Goal: Task Accomplishment & Management: Complete application form

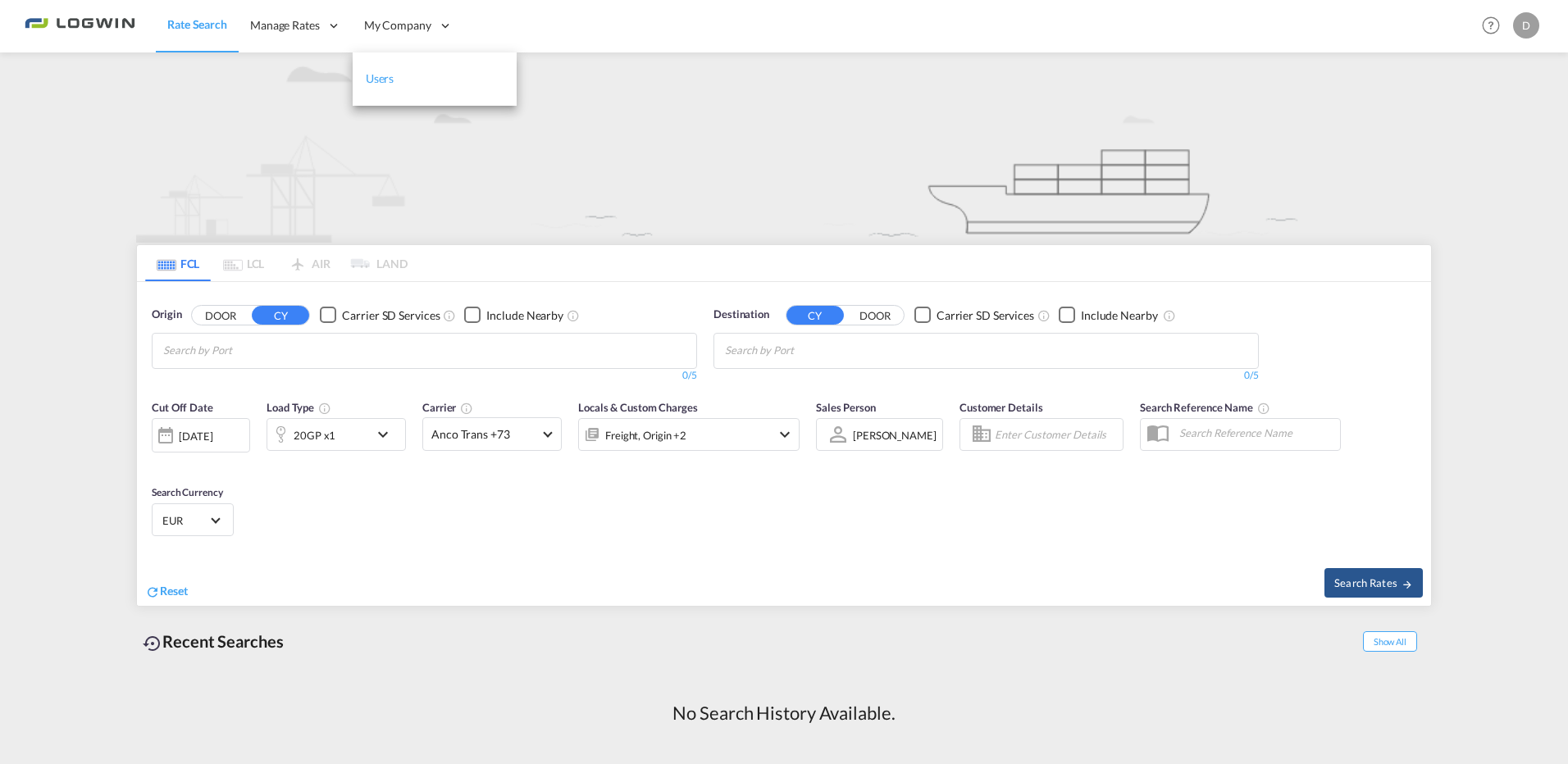
click at [386, 71] on span "Users" at bounding box center [380, 78] width 28 height 16
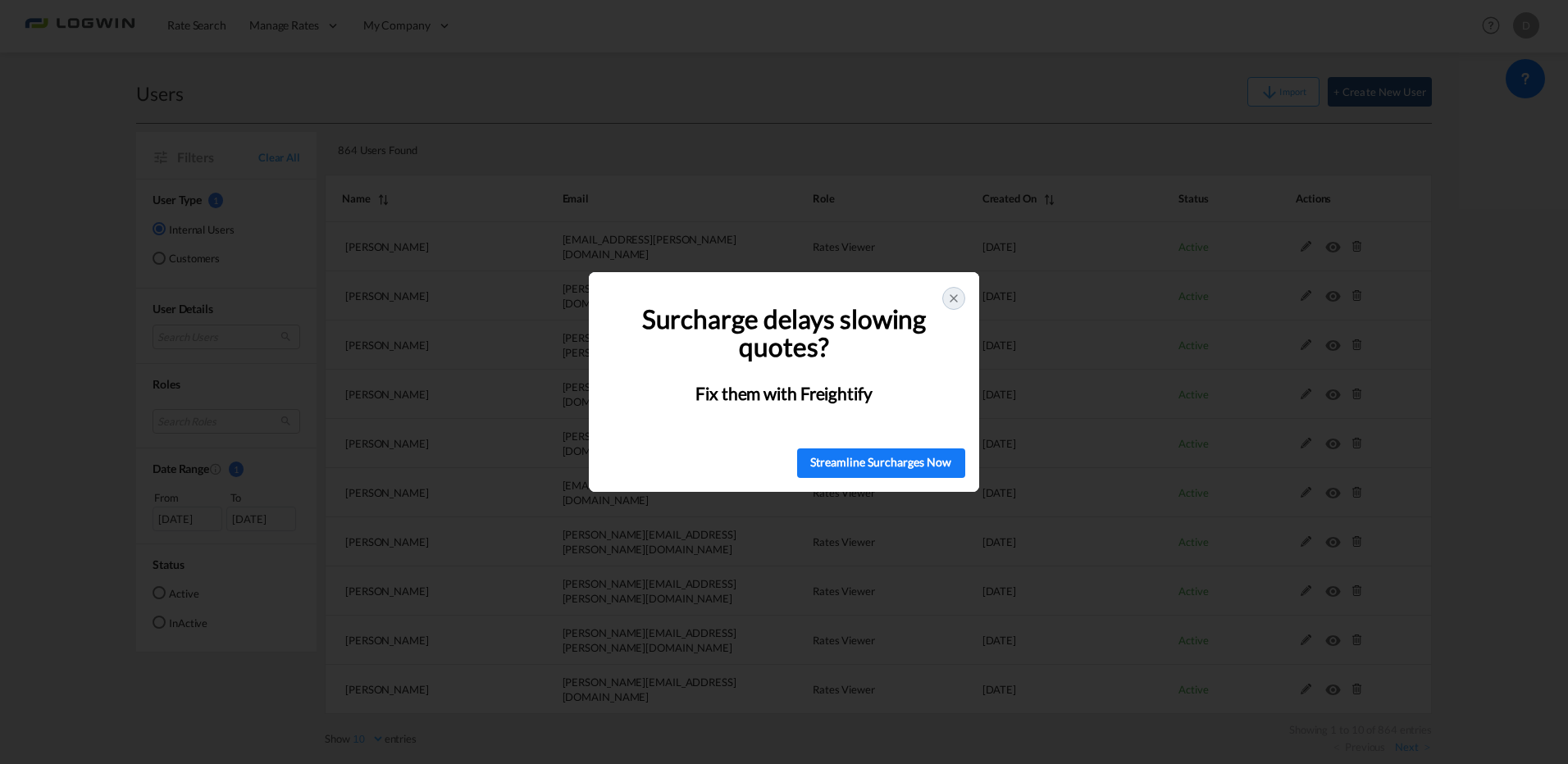
click at [953, 285] on p at bounding box center [784, 295] width 344 height 21
click at [952, 294] on icon at bounding box center [954, 298] width 13 height 13
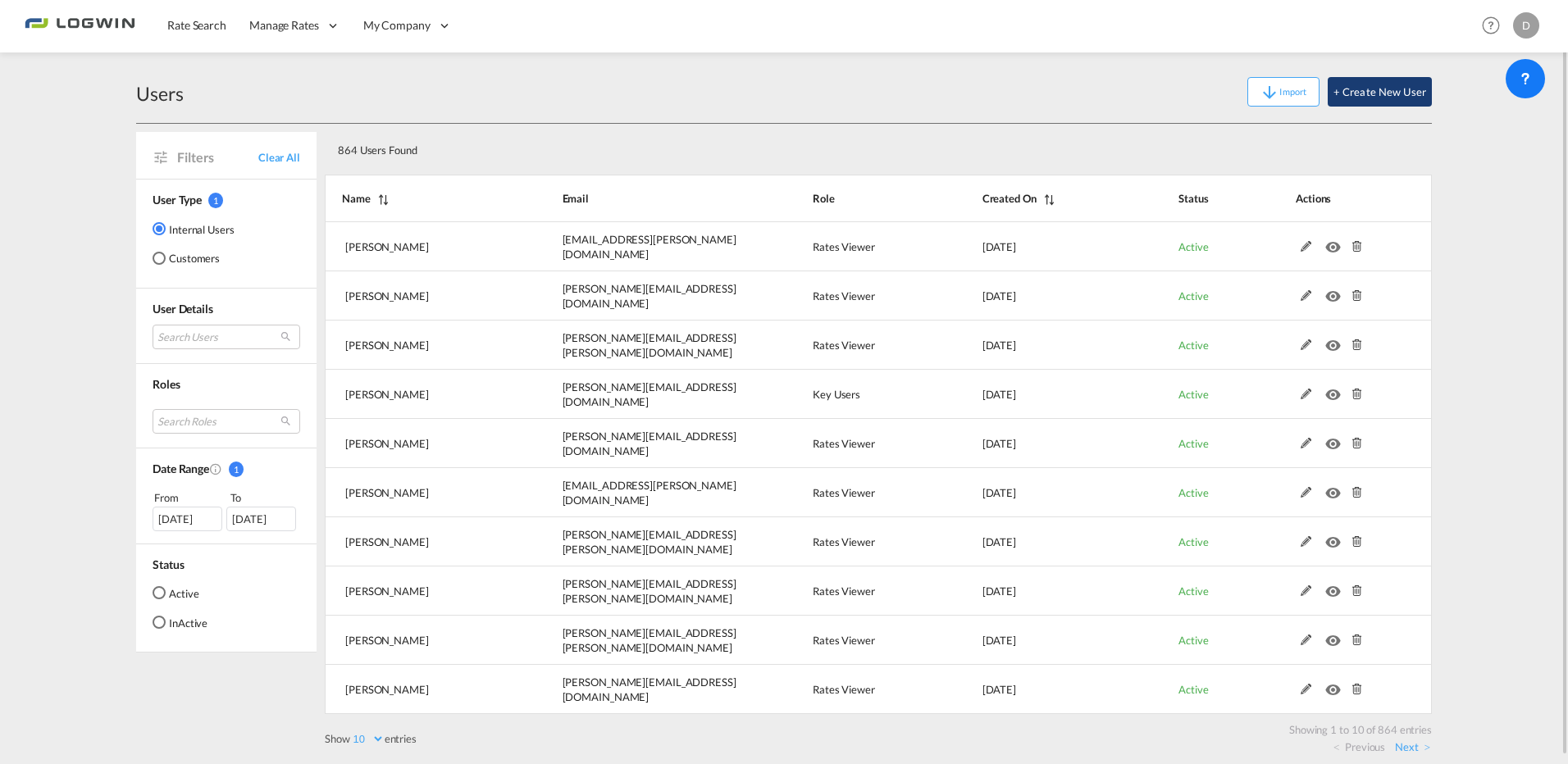
click at [1373, 86] on button "+ Create New User" at bounding box center [1380, 92] width 104 height 29
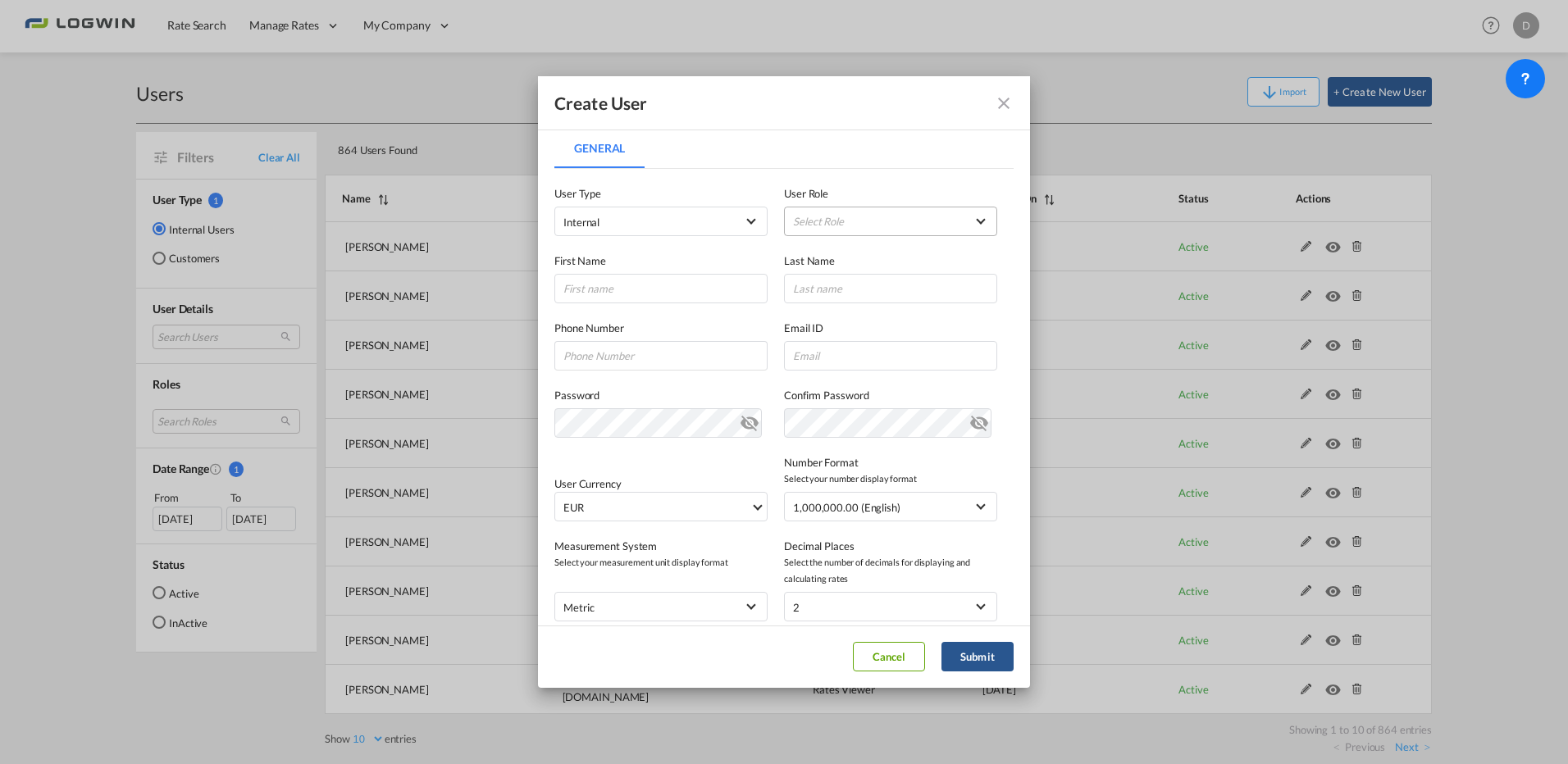
click at [899, 208] on md-select "Select Role ADMIN GLOBAL Essentials Admin GLOBAL Essentials Manager GLOBAL Esse…" at bounding box center [891, 221] width 213 height 29
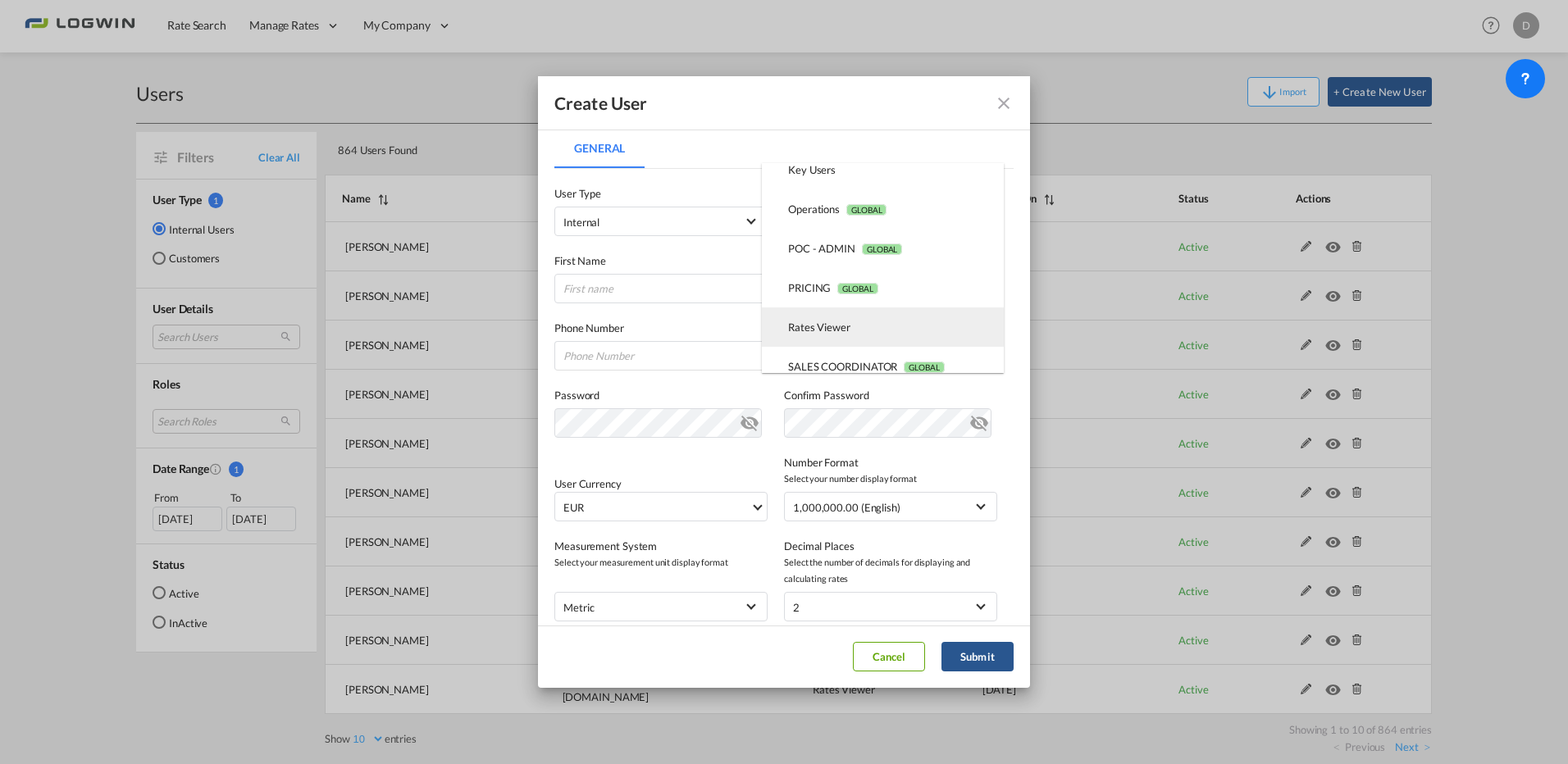
click at [837, 337] on md-option "Rates Viewer USER_DEFINED" at bounding box center [882, 327] width 242 height 40
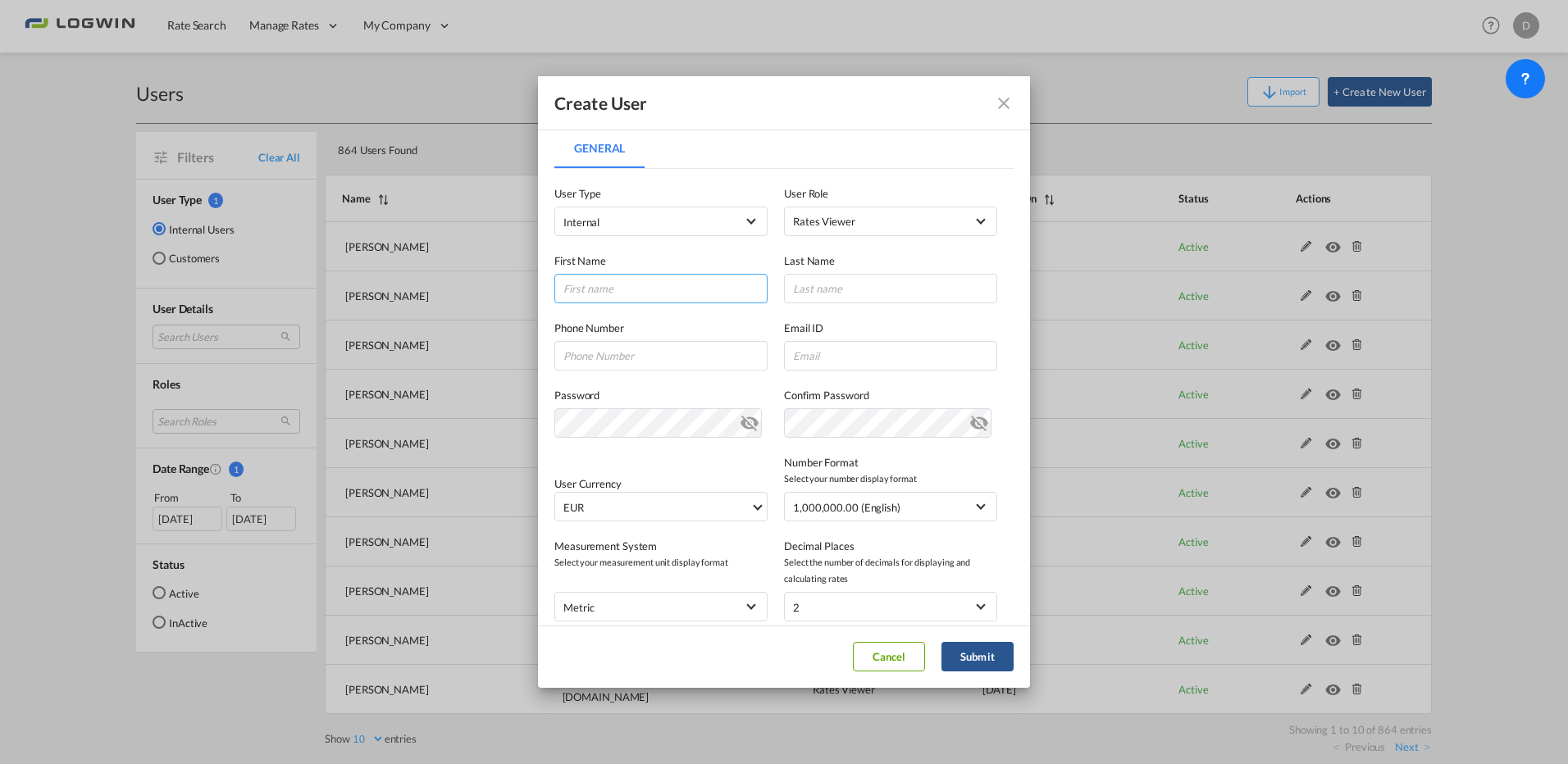
click at [633, 296] on input "General General ..." at bounding box center [661, 288] width 213 height 29
type input "[PERSON_NAME]"
paste input "[PERSON_NAME][EMAIL_ADDRESS][PERSON_NAME][DOMAIN_NAME]"
type input "[PERSON_NAME][EMAIL_ADDRESS][PERSON_NAME][DOMAIN_NAME]"
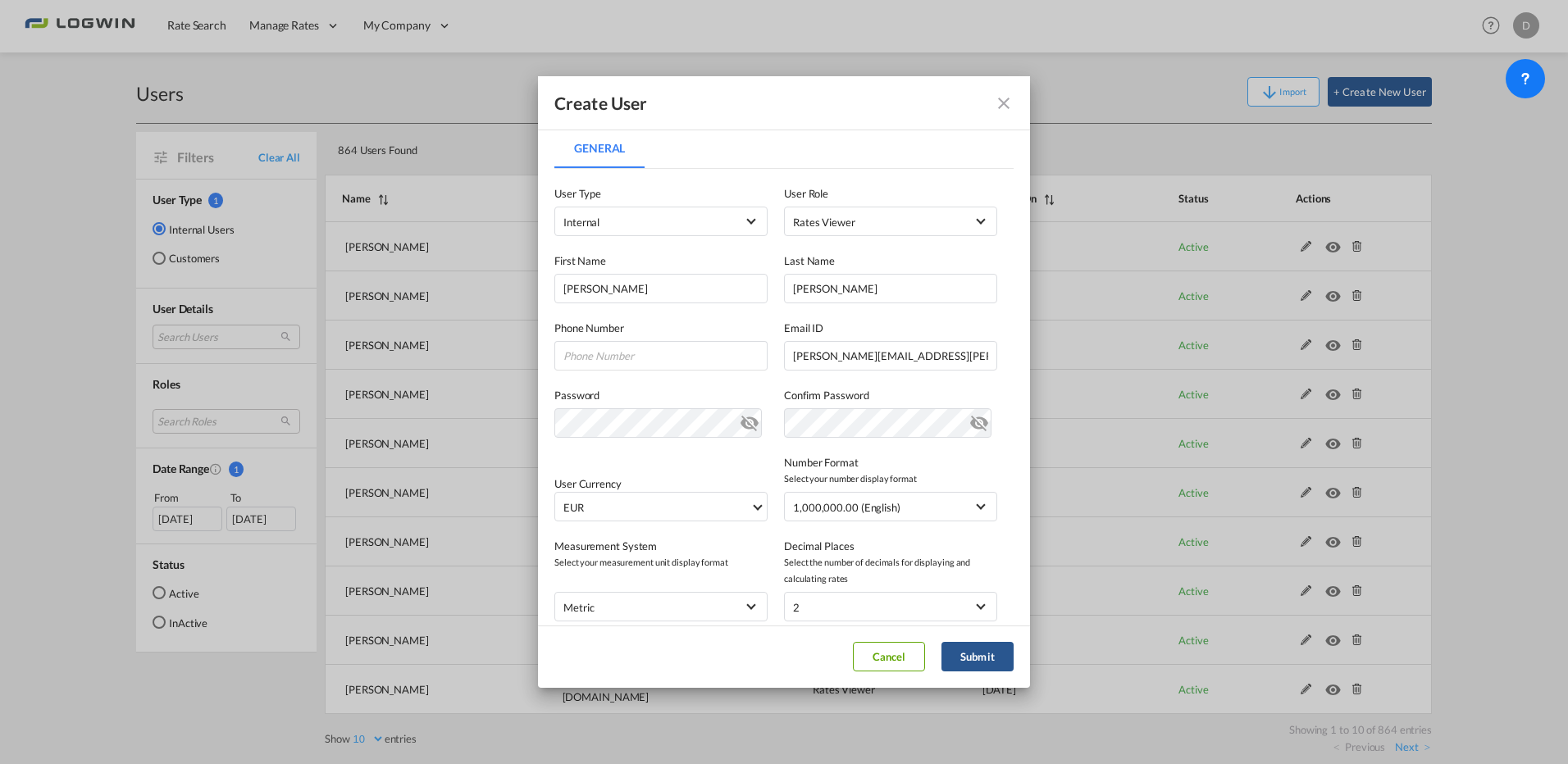
click at [743, 416] on md-icon "icon-eye-off" at bounding box center [750, 420] width 20 height 20
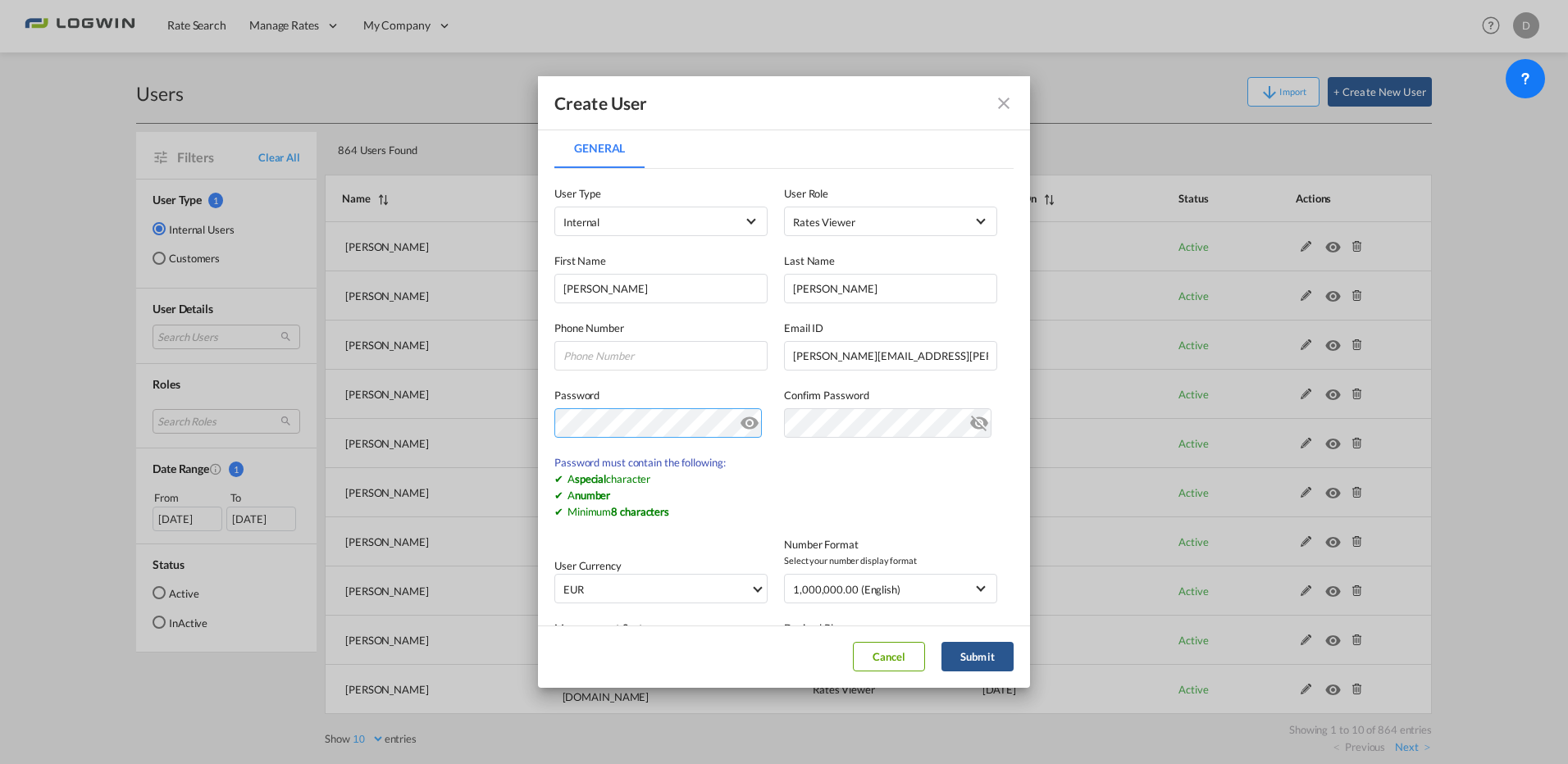
click at [522, 428] on div "Create User General General User Type Internal Internal Customer User Role Rate…" at bounding box center [784, 382] width 1568 height 764
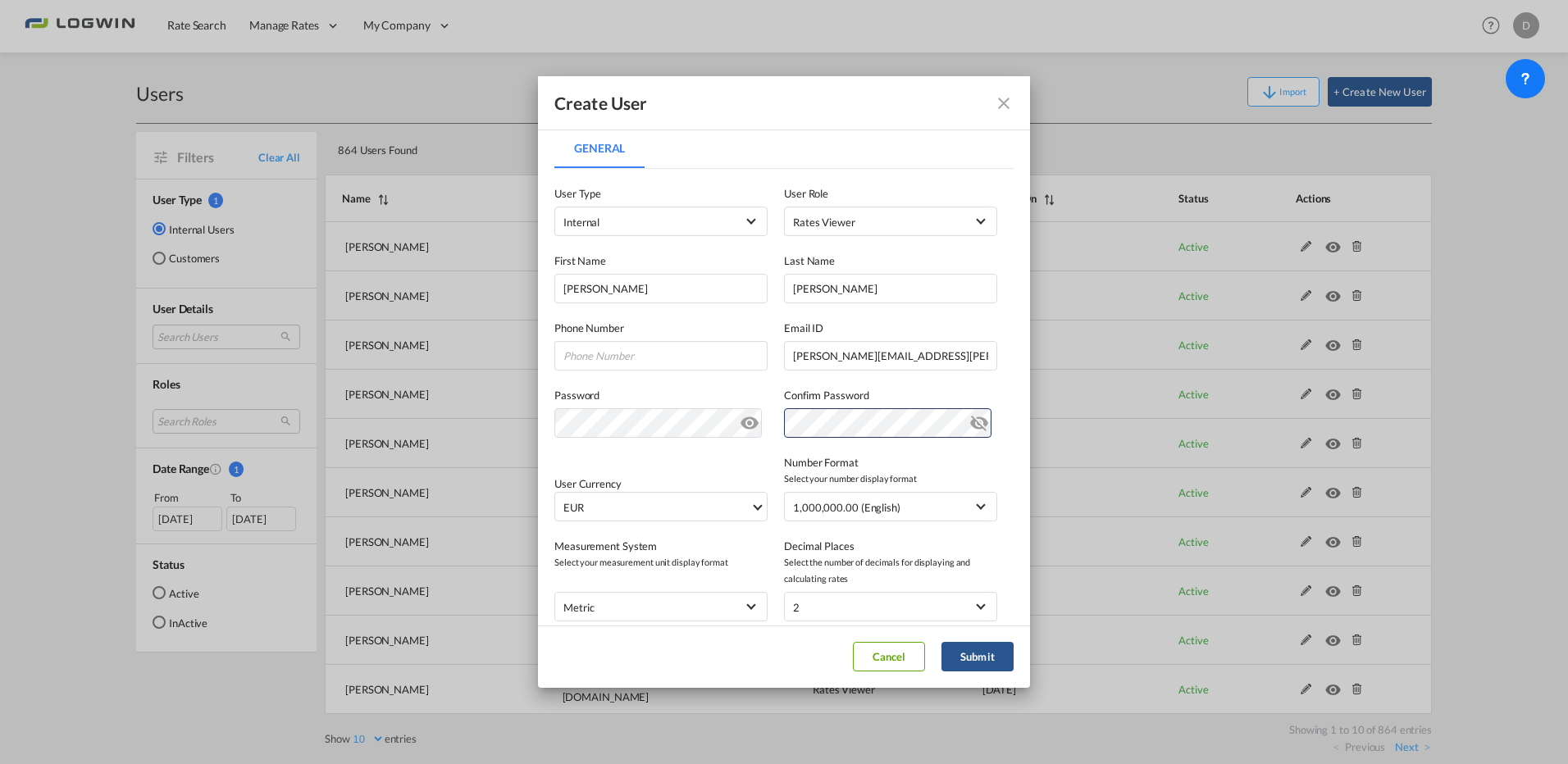
click at [1003, 391] on md-dialog-content "General General User Type Internal Internal Customer User Role Rates Viewer USE…" at bounding box center [784, 378] width 492 height 497
click at [577, 496] on md-select-value "EUR" at bounding box center [664, 507] width 205 height 28
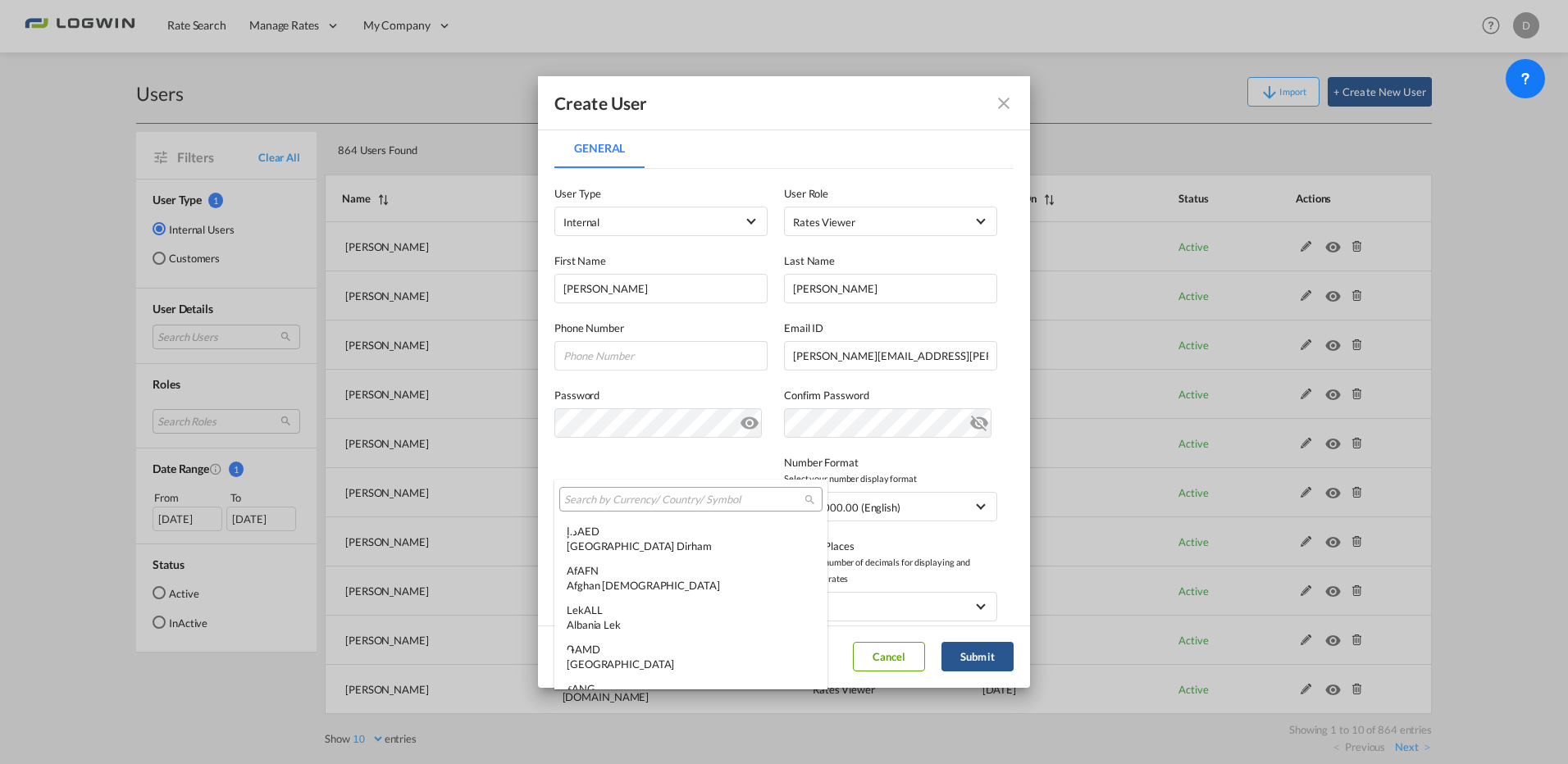
scroll to position [1647, 0]
click at [586, 506] on input "search" at bounding box center [684, 500] width 240 height 15
click at [611, 497] on input "search" at bounding box center [684, 500] width 240 height 15
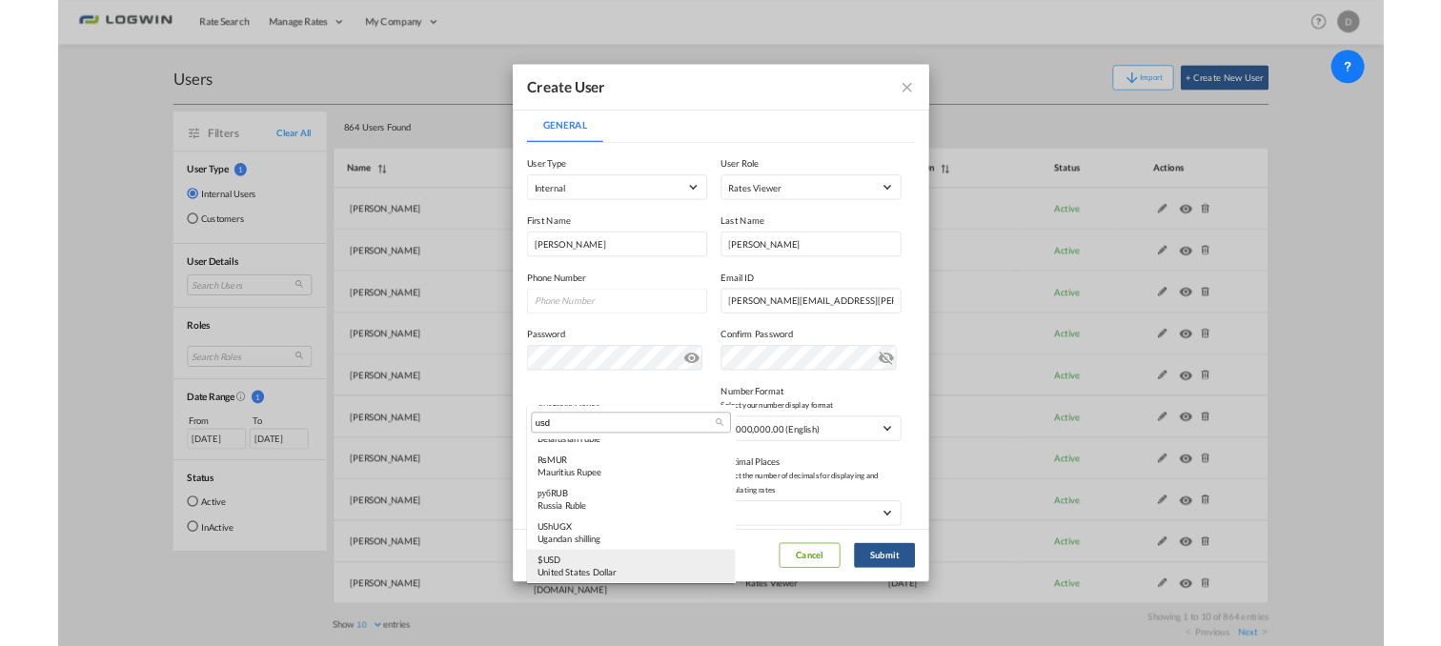
scroll to position [0, 0]
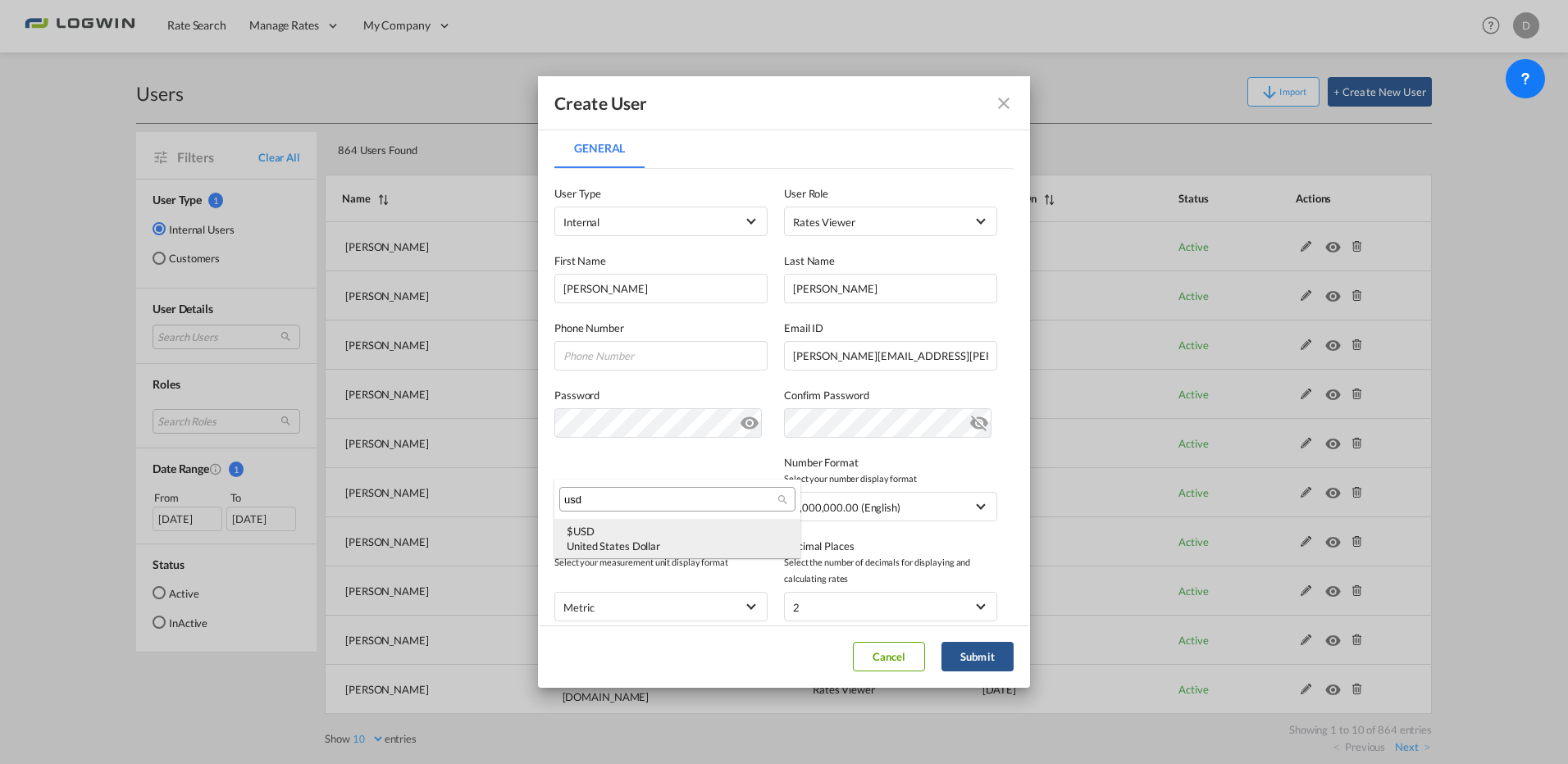
type input "usd"
click at [625, 539] on div "United States Dollar" at bounding box center [677, 545] width 221 height 15
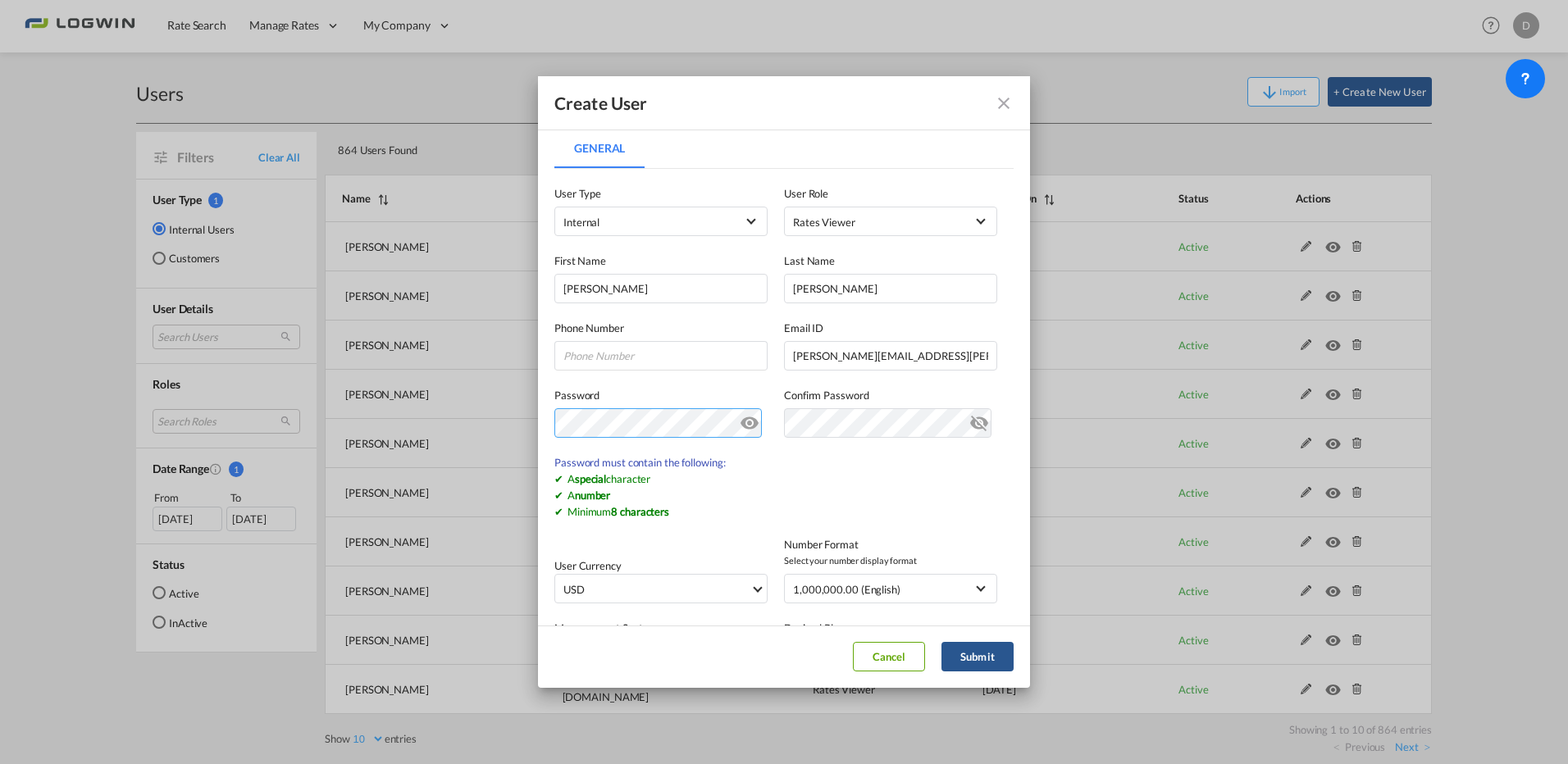
click at [532, 414] on div "Create User General General User Type Internal Internal Customer User Role Rate…" at bounding box center [784, 382] width 1568 height 764
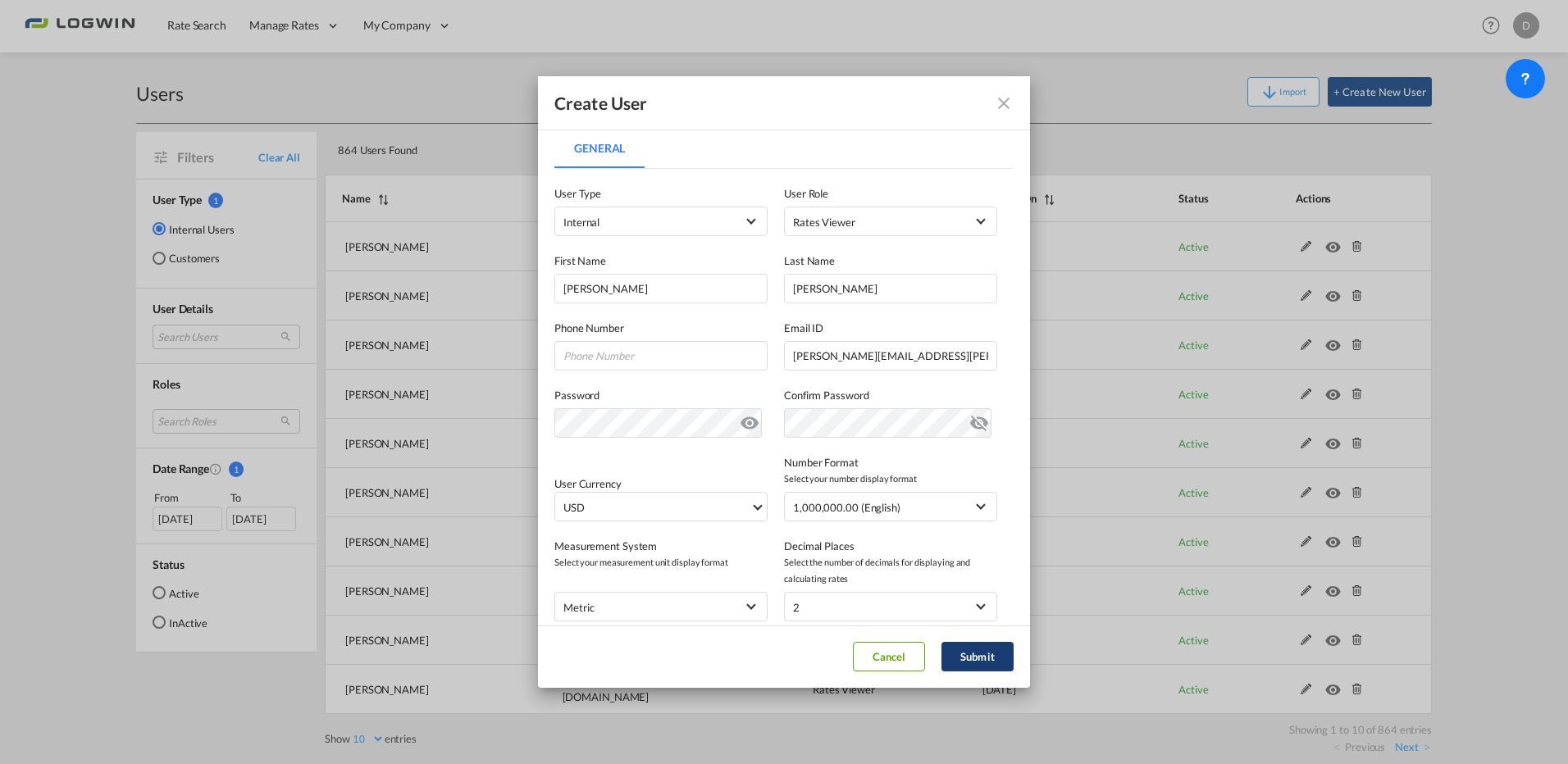
click at [971, 659] on button "Submit" at bounding box center [978, 656] width 72 height 29
